Goal: Information Seeking & Learning: Learn about a topic

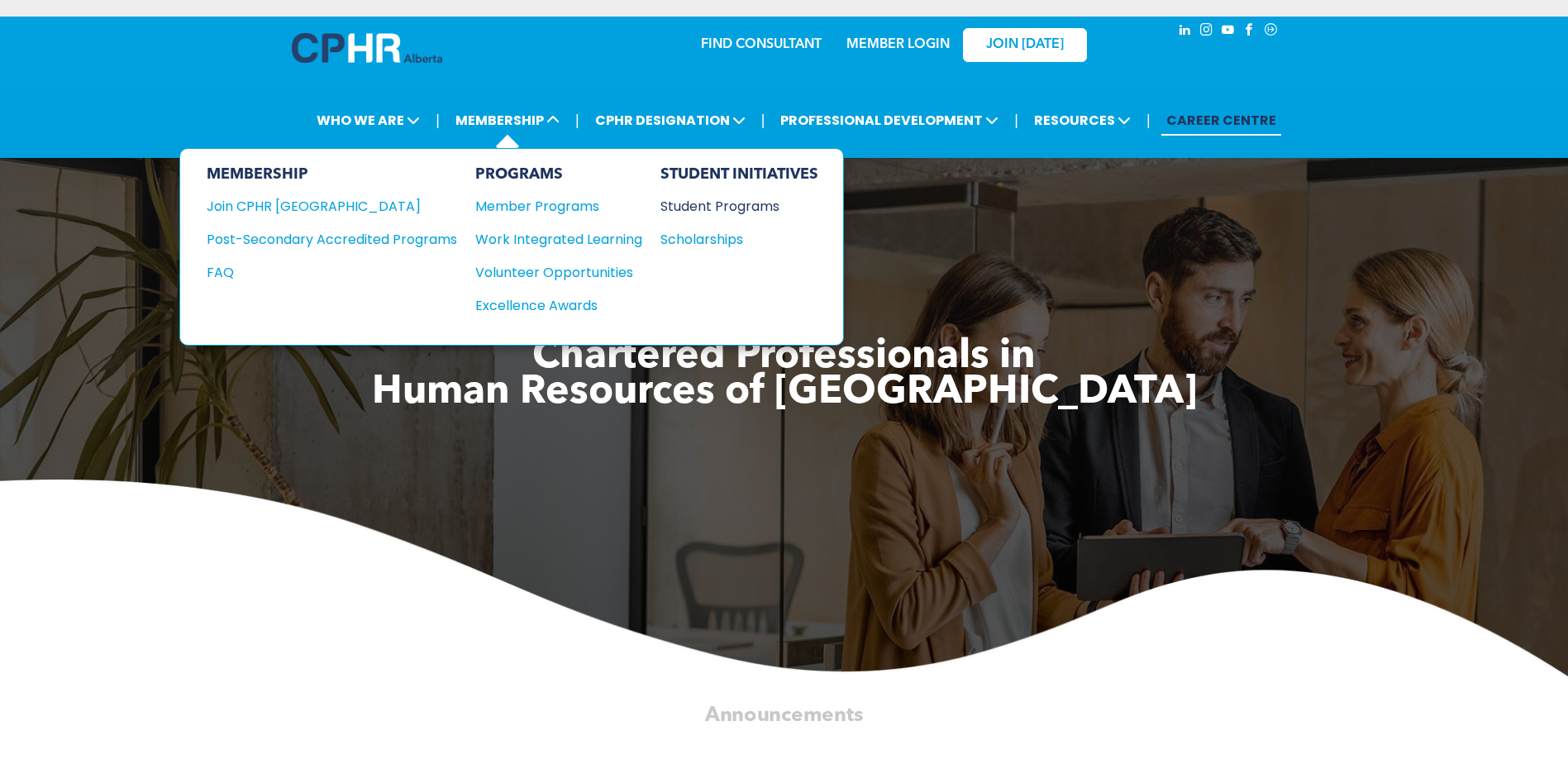
click at [708, 203] on div "Student Programs" at bounding box center [731, 206] width 142 height 21
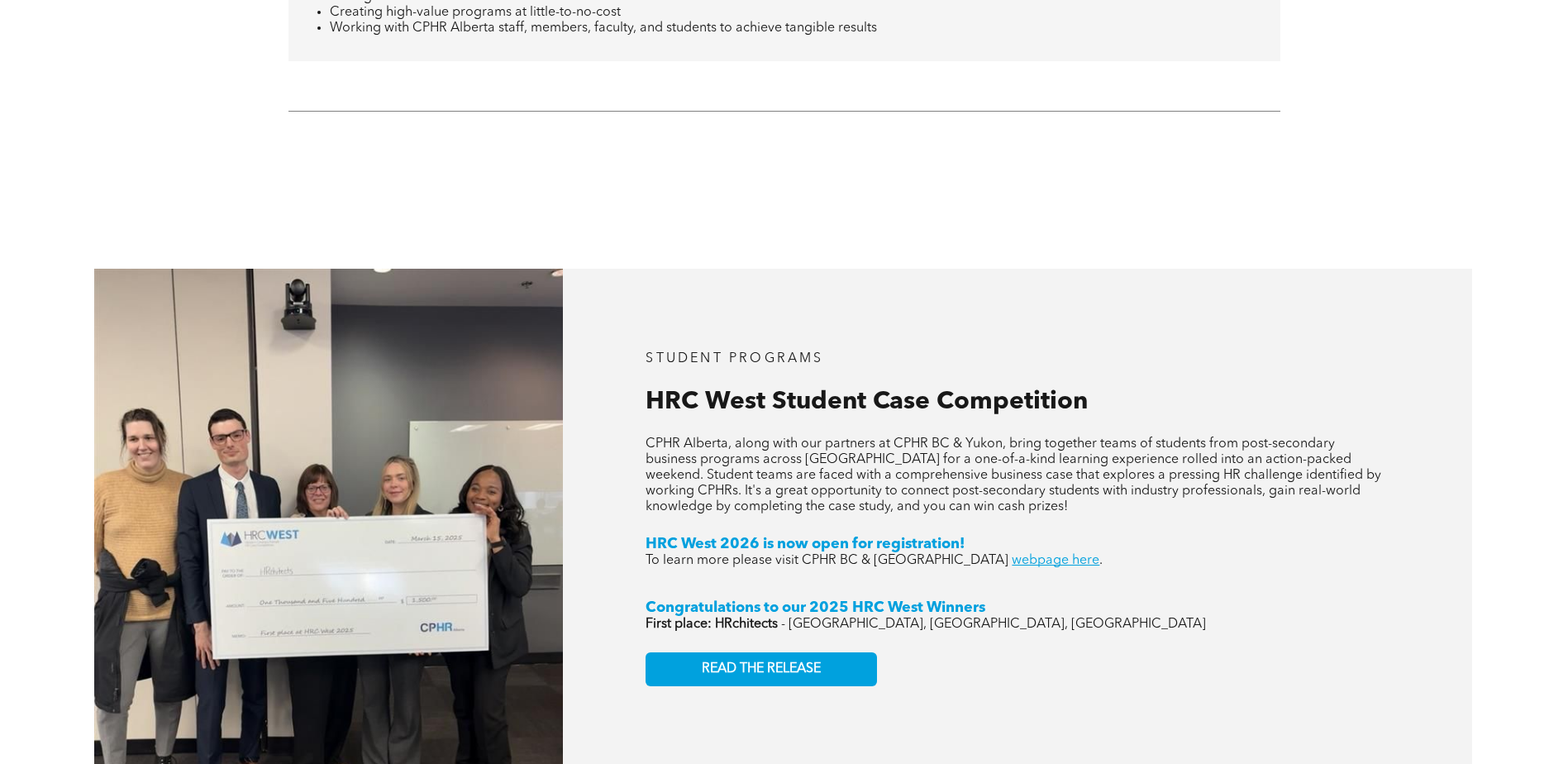
scroll to position [2562, 0]
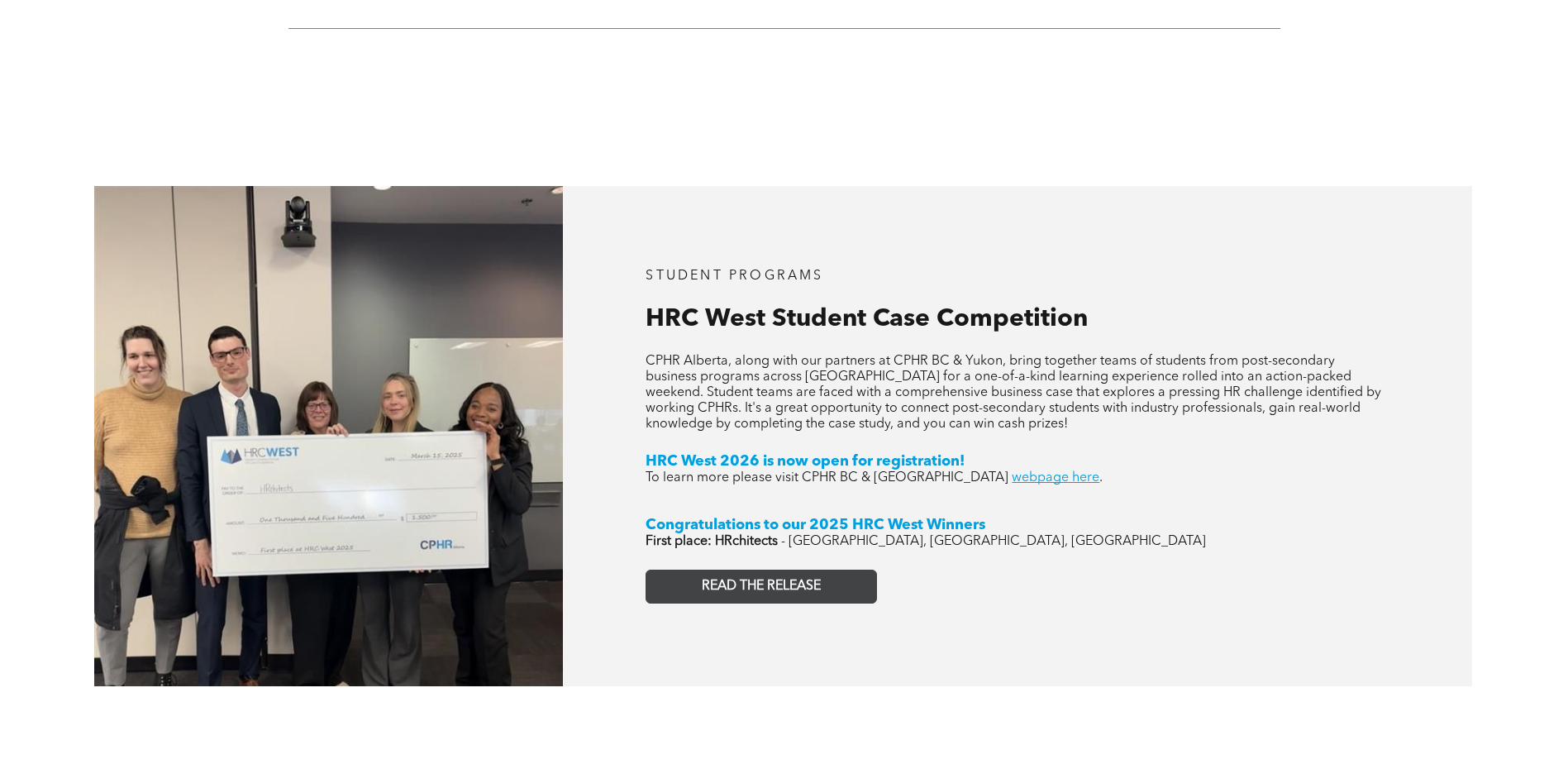
click at [748, 570] on link "READ THE RELEASE" at bounding box center [761, 586] width 232 height 34
